Goal: Task Accomplishment & Management: Use online tool/utility

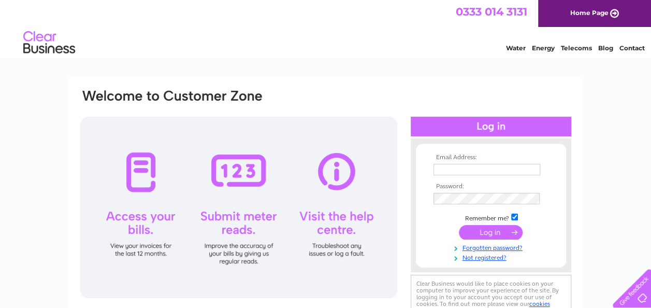
type input "traceyboyter123@gmail.com"
click at [497, 229] on input "submit" at bounding box center [491, 232] width 64 height 15
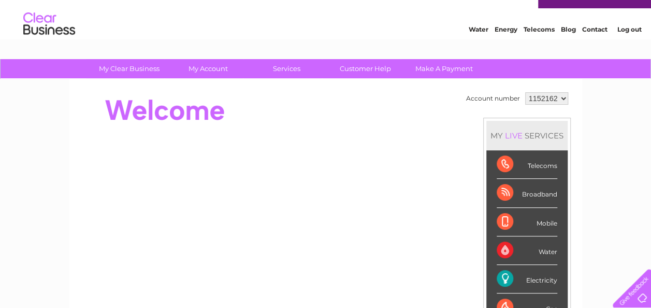
scroll to position [18, 0]
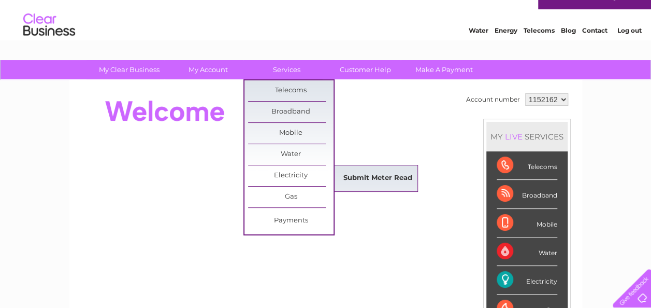
click at [364, 176] on link "Submit Meter Read" at bounding box center [377, 178] width 85 height 21
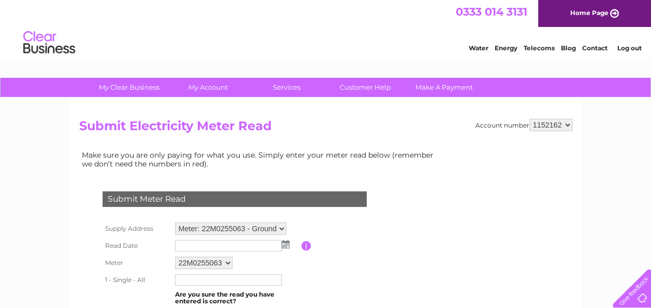
click at [193, 243] on input "text" at bounding box center [228, 245] width 107 height 11
click at [193, 243] on input "text" at bounding box center [229, 246] width 108 height 12
click at [177, 247] on input "text" at bounding box center [229, 246] width 108 height 12
click at [190, 243] on input "text" at bounding box center [229, 246] width 108 height 12
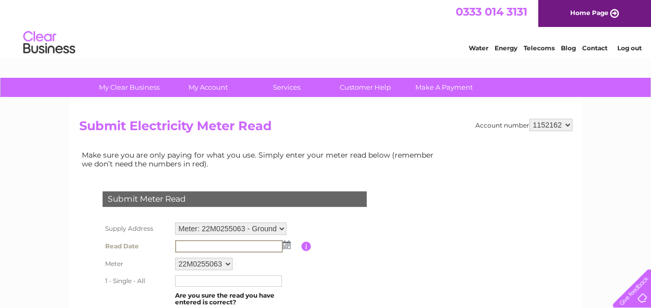
click at [190, 243] on input "text" at bounding box center [229, 246] width 108 height 12
click at [185, 285] on input "text" at bounding box center [229, 280] width 108 height 12
click at [287, 242] on img at bounding box center [286, 244] width 8 height 8
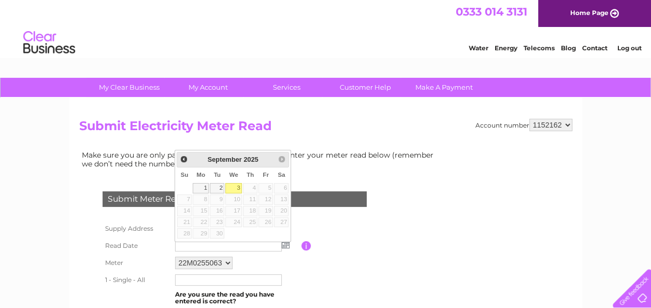
click at [239, 188] on link "3" at bounding box center [233, 188] width 17 height 10
type input "2025/09/03"
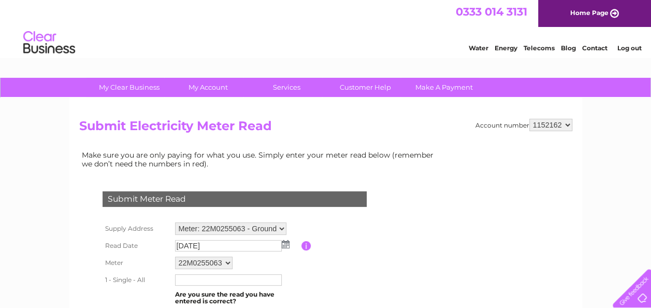
click at [191, 279] on input "text" at bounding box center [228, 279] width 107 height 11
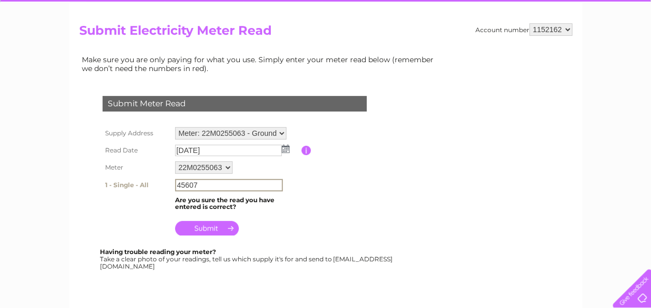
scroll to position [99, 0]
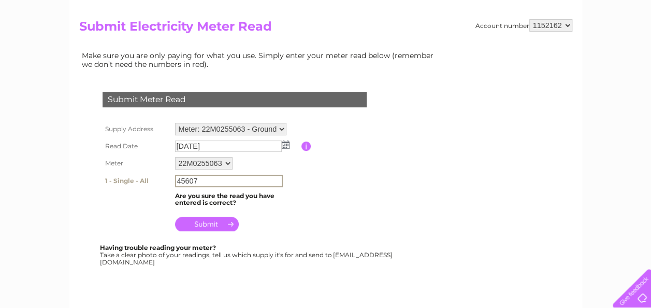
type input "45607"
click at [211, 222] on input "submit" at bounding box center [207, 224] width 64 height 15
